Goal: Find specific page/section: Find specific page/section

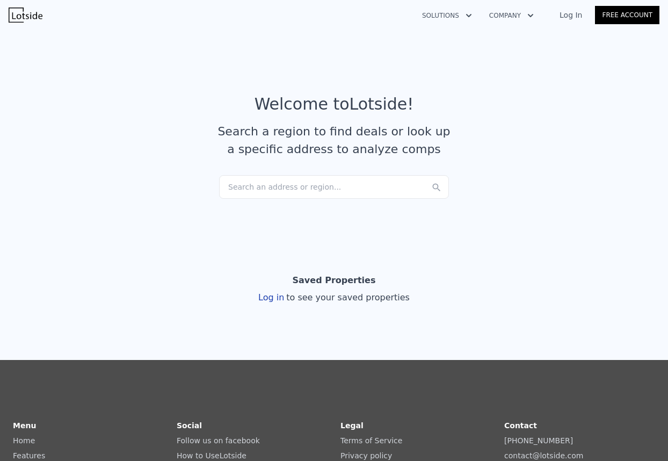
click at [338, 181] on div "Search an address or region..." at bounding box center [334, 187] width 230 height 24
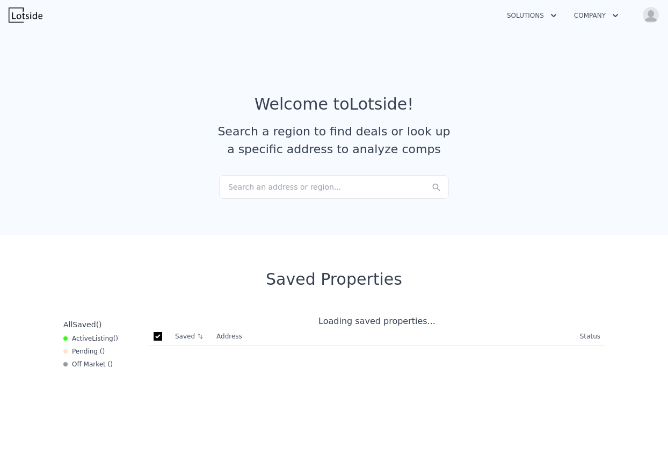
checkbox input "true"
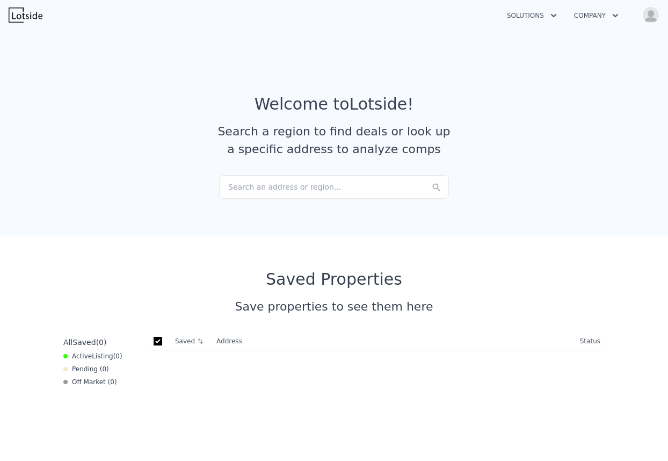
click at [274, 179] on div "Search an address or region..." at bounding box center [334, 187] width 230 height 24
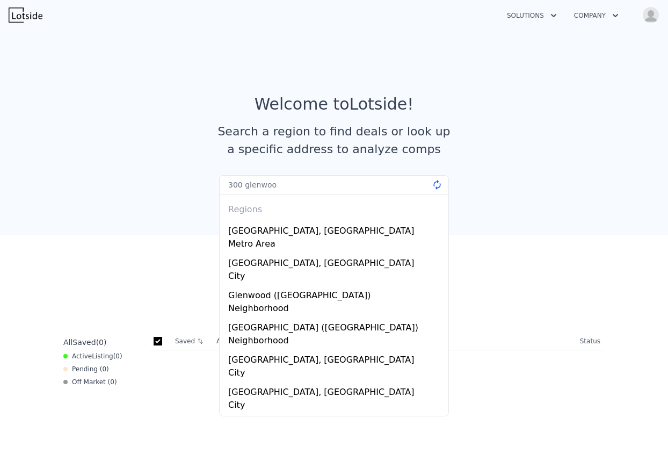
type input "300 glenwood"
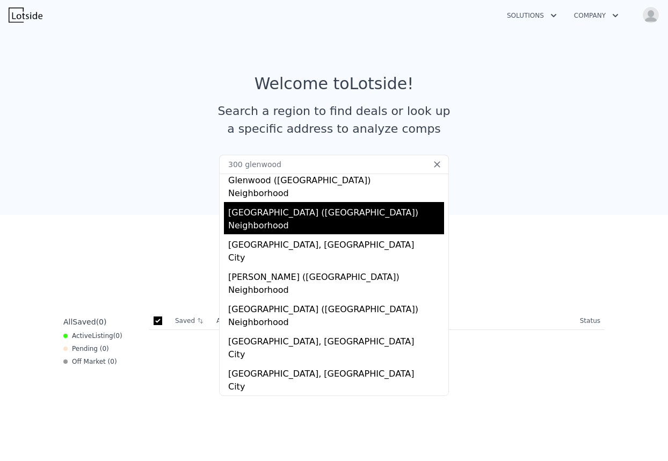
scroll to position [27, 0]
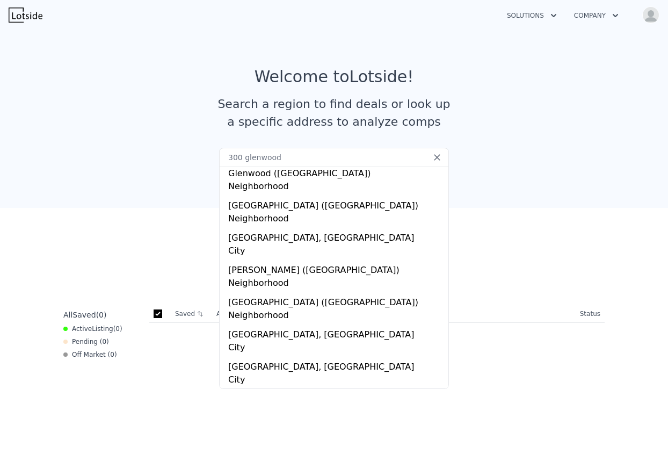
click at [539, 195] on section "Welcome to Lotside ! Search a region to find deals or look up a specific addres…" at bounding box center [334, 102] width 668 height 209
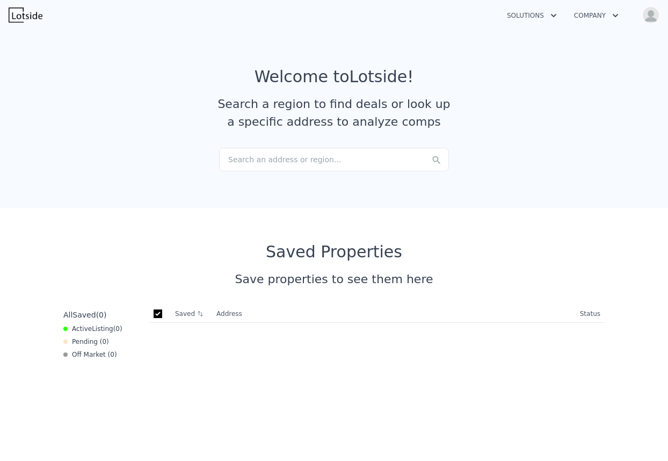
scroll to position [0, 0]
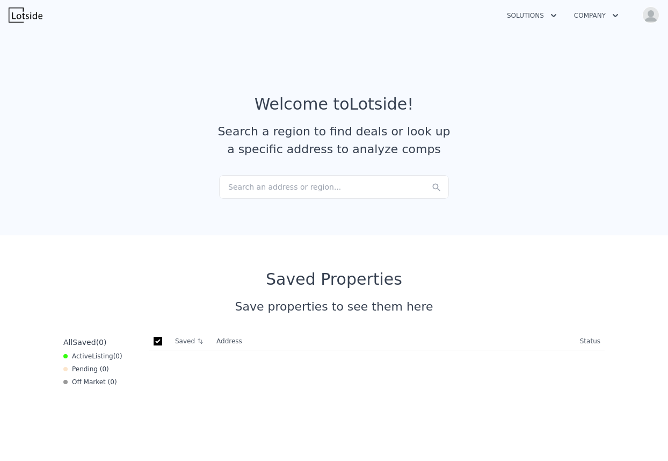
click at [653, 11] on img "button" at bounding box center [650, 14] width 17 height 17
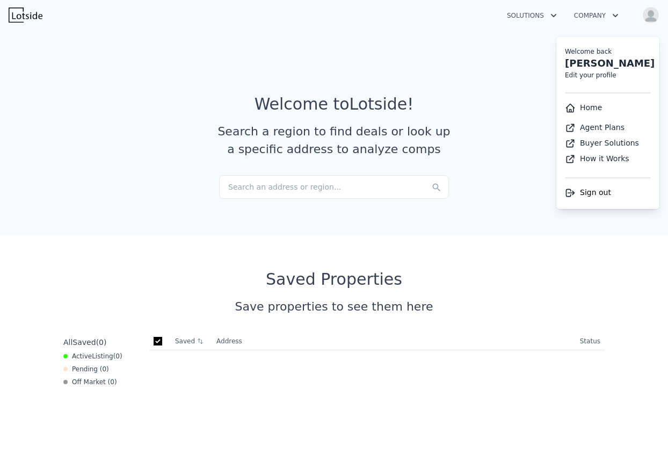
click at [602, 111] on li "Home" at bounding box center [607, 108] width 103 height 20
click at [594, 110] on link "Home" at bounding box center [583, 107] width 37 height 9
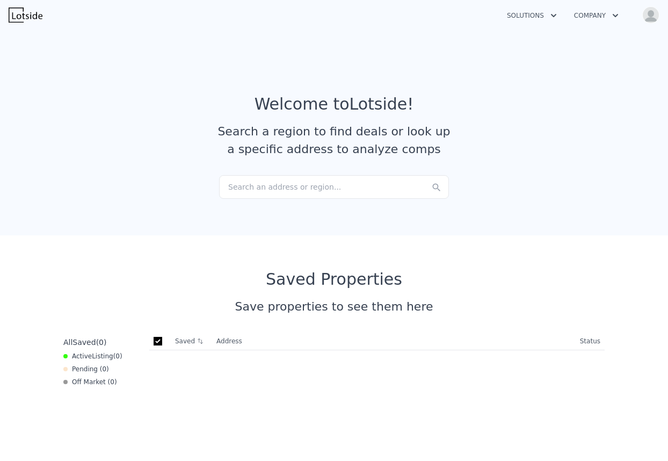
click at [30, 19] on img at bounding box center [26, 15] width 34 height 15
